Goal: Task Accomplishment & Management: Manage account settings

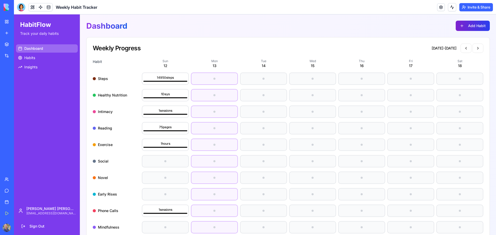
click at [464, 27] on button "Add Habit" at bounding box center [472, 26] width 34 height 10
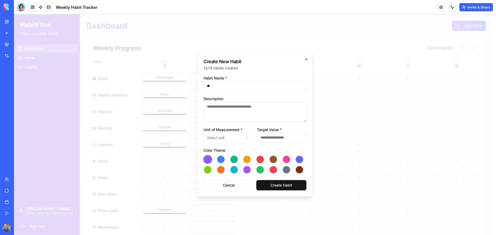
type input "*"
type input "**********"
click at [244, 105] on textarea "Description" at bounding box center [254, 112] width 103 height 21
type textarea "*"
type textarea "**********"
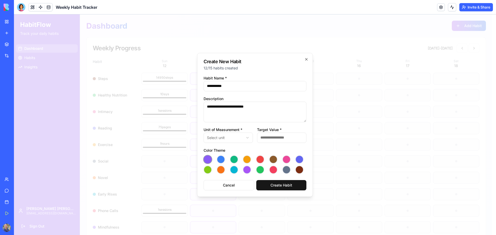
click at [270, 140] on input "Target Value *" at bounding box center [281, 138] width 49 height 10
type input "*"
click at [273, 169] on button "button" at bounding box center [273, 170] width 8 height 8
click at [281, 186] on button "Create Habit" at bounding box center [281, 185] width 50 height 10
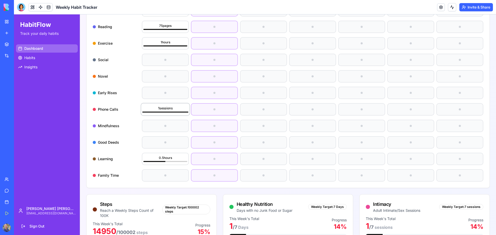
scroll to position [103, 0]
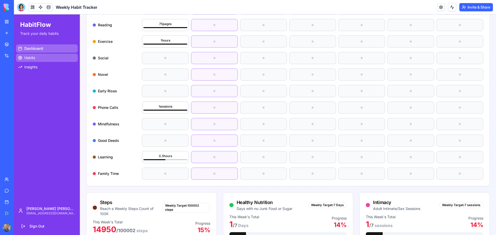
click at [39, 56] on link "Habits" at bounding box center [47, 58] width 62 height 8
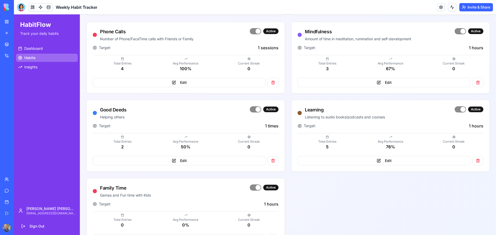
scroll to position [357, 0]
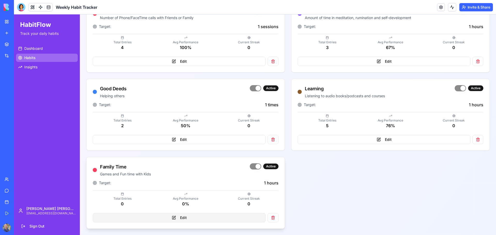
click at [216, 217] on button "Edit" at bounding box center [179, 217] width 173 height 9
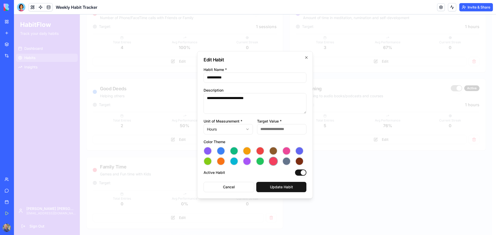
click at [233, 153] on button "button" at bounding box center [234, 151] width 8 height 8
click at [287, 192] on div "**********" at bounding box center [255, 125] width 116 height 148
click at [287, 191] on button "Update Habit" at bounding box center [281, 187] width 50 height 10
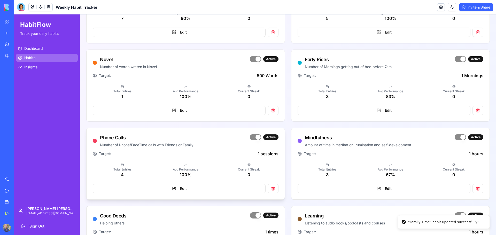
scroll to position [228, 0]
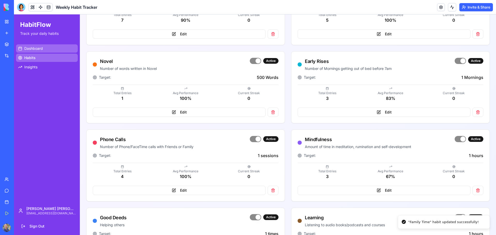
click at [47, 49] on link "Dashboard" at bounding box center [47, 48] width 62 height 8
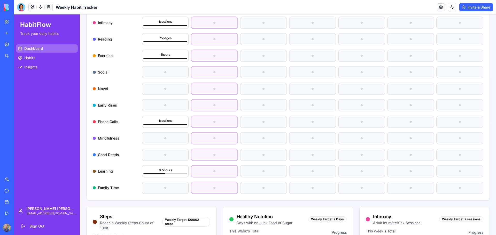
scroll to position [99, 0]
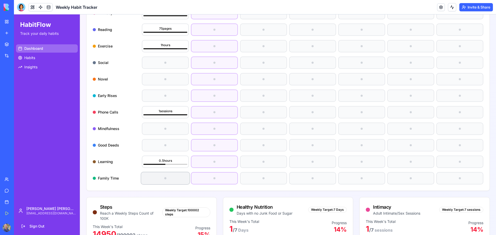
click at [168, 180] on div at bounding box center [165, 178] width 48 height 12
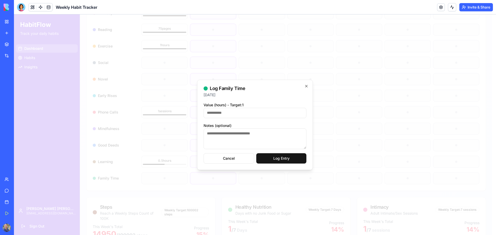
type input "*"
click at [234, 139] on textarea "Notes (optional)" at bounding box center [254, 139] width 103 height 21
type textarea "**********"
click at [293, 159] on button "Log Entry" at bounding box center [281, 158] width 50 height 10
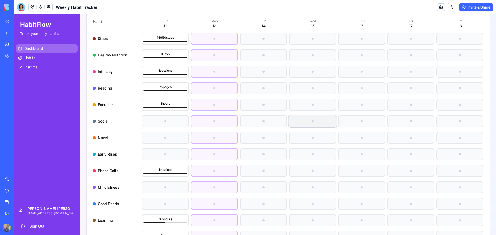
scroll to position [0, 0]
